Goal: Task Accomplishment & Management: Use online tool/utility

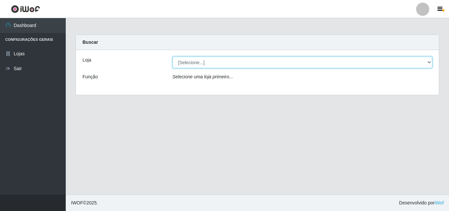
click at [203, 62] on select "[Selecione...] Bemais Supermercados - B11 Manaíra" at bounding box center [303, 63] width 260 height 12
select select "409"
click at [173, 57] on select "[Selecione...] Bemais Supermercados - B11 Manaíra" at bounding box center [303, 63] width 260 height 12
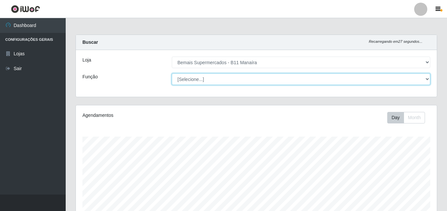
click at [228, 78] on select "[Selecione...] ASG ASG + ASG ++ Auxiliar de Estacionamento Auxiliar de Estacion…" at bounding box center [301, 79] width 259 height 12
click at [172, 73] on select "[Selecione...] ASG ASG + ASG ++ Auxiliar de Estacionamento Auxiliar de Estacion…" at bounding box center [301, 79] width 259 height 12
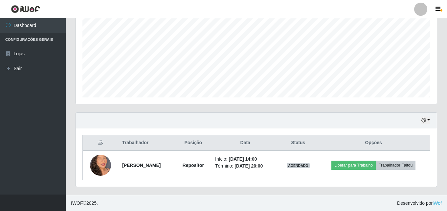
scroll to position [138, 0]
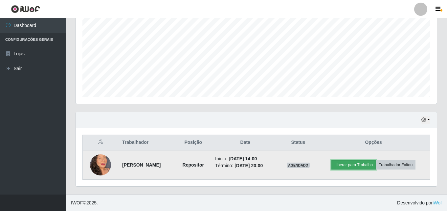
click at [350, 167] on button "Liberar para Trabalho" at bounding box center [354, 164] width 44 height 9
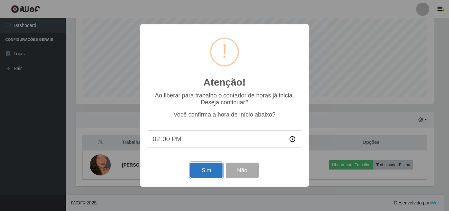
click at [211, 170] on button "Sim" at bounding box center [206, 169] width 32 height 15
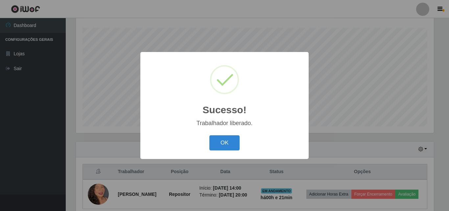
click at [206, 146] on div "OK Cancel" at bounding box center [224, 142] width 155 height 19
click at [225, 145] on button "OK" at bounding box center [224, 142] width 31 height 15
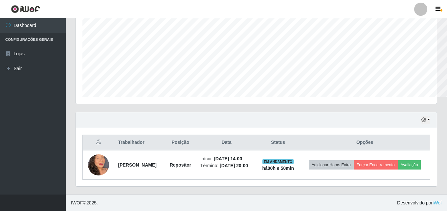
scroll to position [328526, 328301]
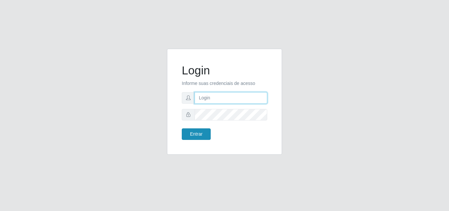
type input "marciel@bemaisb11"
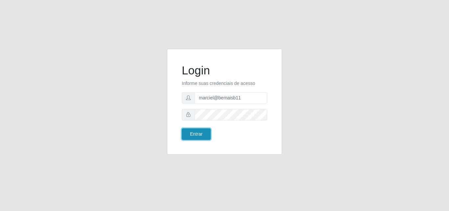
click at [202, 131] on button "Entrar" at bounding box center [196, 134] width 29 height 12
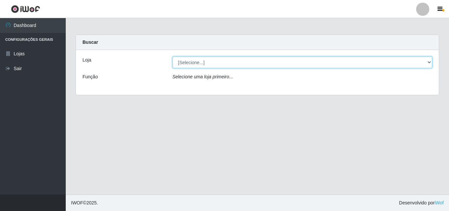
click at [185, 65] on select "[Selecione...] Bemais Supermercados - B11 Manaíra" at bounding box center [303, 63] width 260 height 12
select select "409"
click at [173, 57] on select "[Selecione...] Bemais Supermercados - B11 Manaíra" at bounding box center [303, 63] width 260 height 12
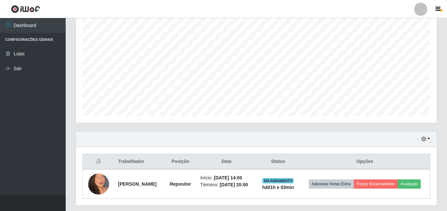
scroll to position [143, 0]
